Goal: Navigation & Orientation: Go to known website

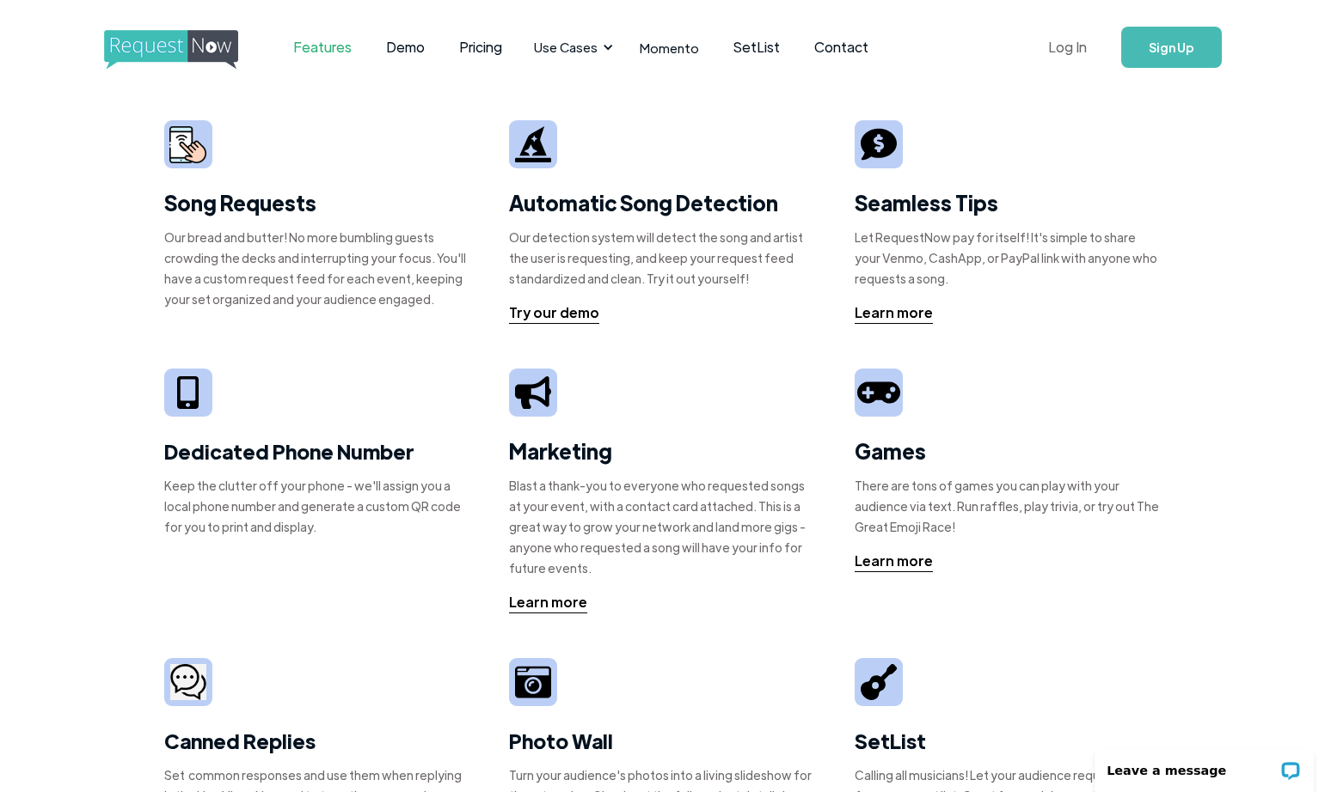
click at [1071, 52] on link "Log In" at bounding box center [1067, 47] width 73 height 60
